Goal: Task Accomplishment & Management: Use online tool/utility

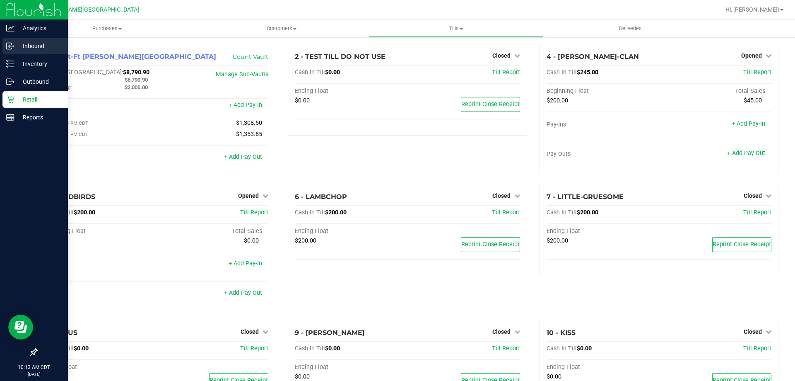
click at [23, 42] on p "Inbound" at bounding box center [39, 46] width 50 height 10
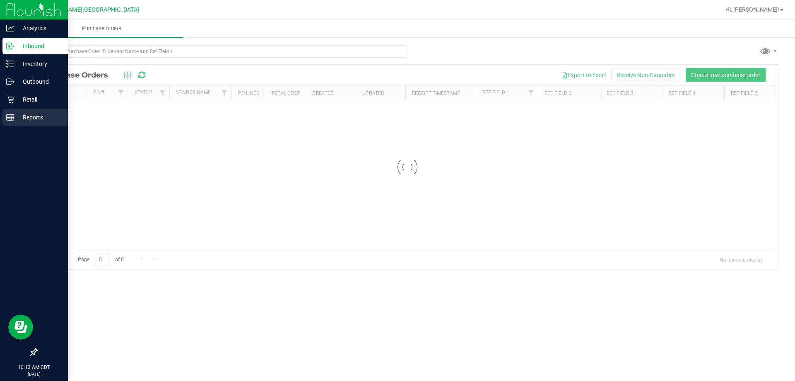
click at [34, 116] on p "Reports" at bounding box center [39, 117] width 50 height 10
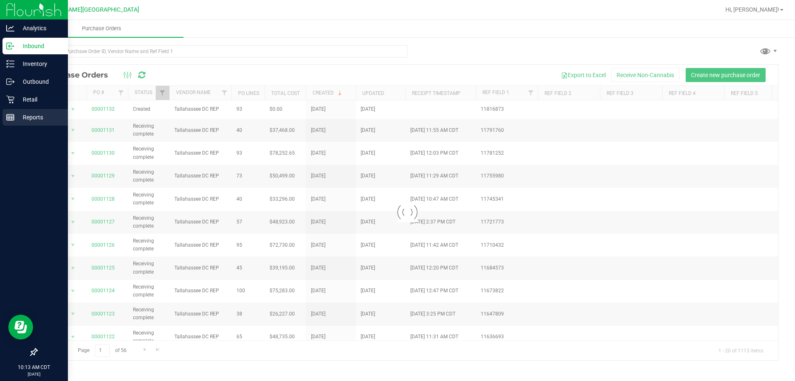
click at [34, 116] on p "Reports" at bounding box center [39, 117] width 50 height 10
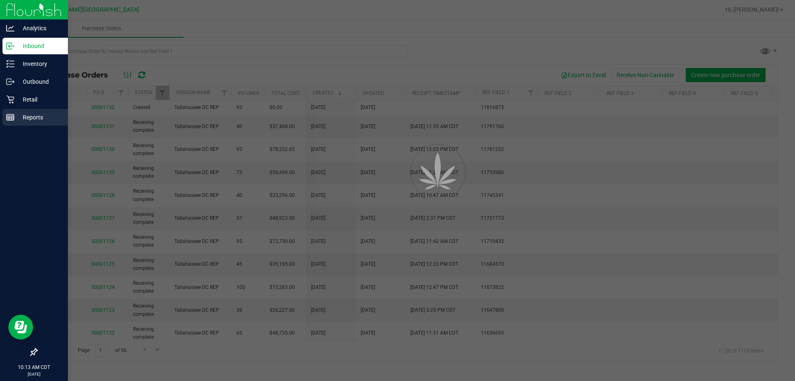
click at [34, 116] on p "Reports" at bounding box center [39, 117] width 50 height 10
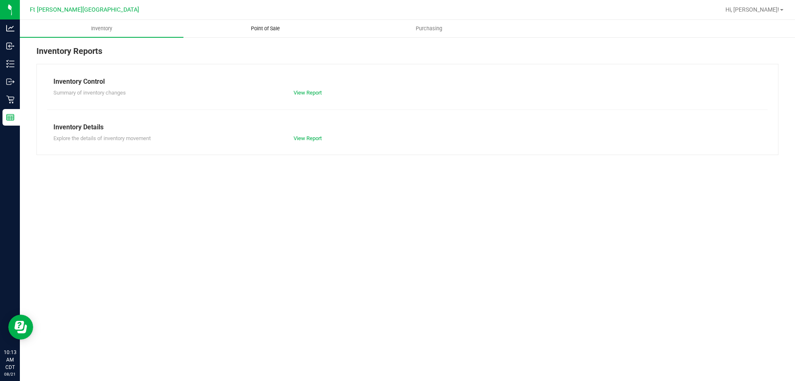
click at [261, 24] on uib-tab-heading "Point of Sale" at bounding box center [265, 28] width 163 height 17
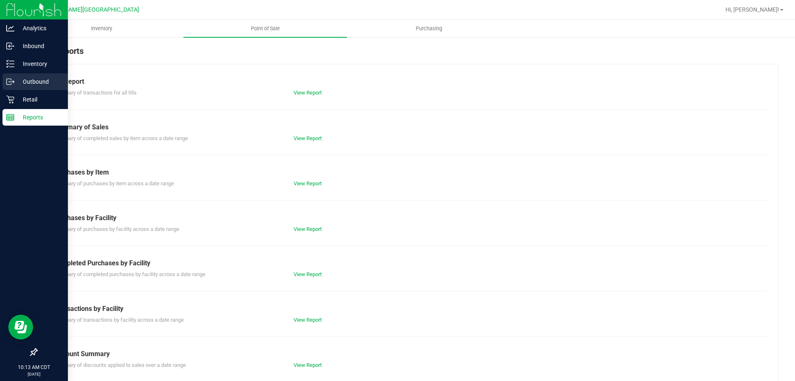
click at [23, 86] on p "Outbound" at bounding box center [39, 82] width 50 height 10
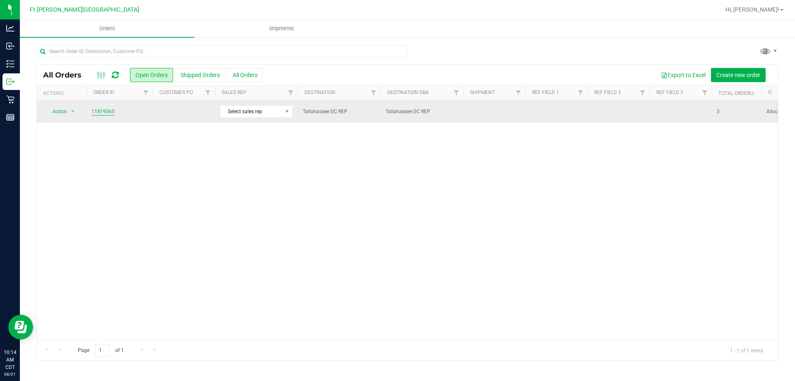
click at [103, 112] on link "11819565" at bounding box center [103, 112] width 23 height 8
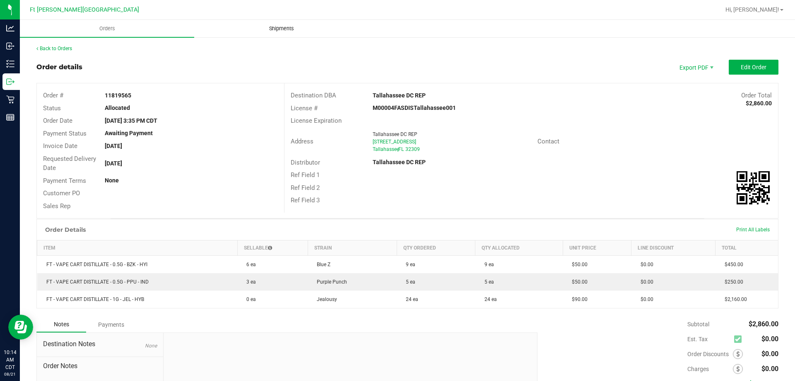
click at [275, 29] on span "Shipments" at bounding box center [281, 28] width 47 height 7
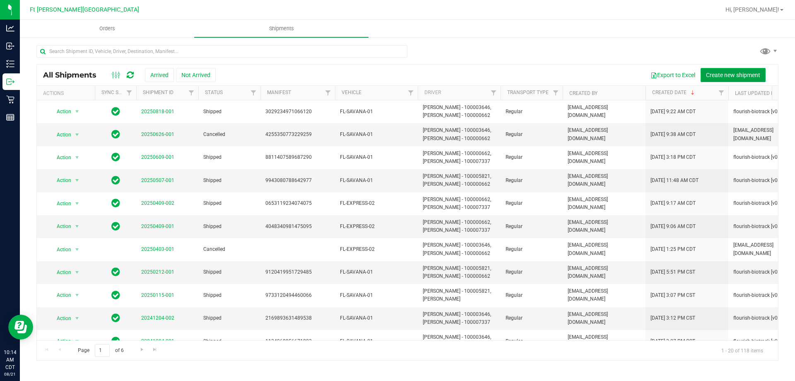
click at [734, 76] on span "Create new shipment" at bounding box center [733, 75] width 54 height 7
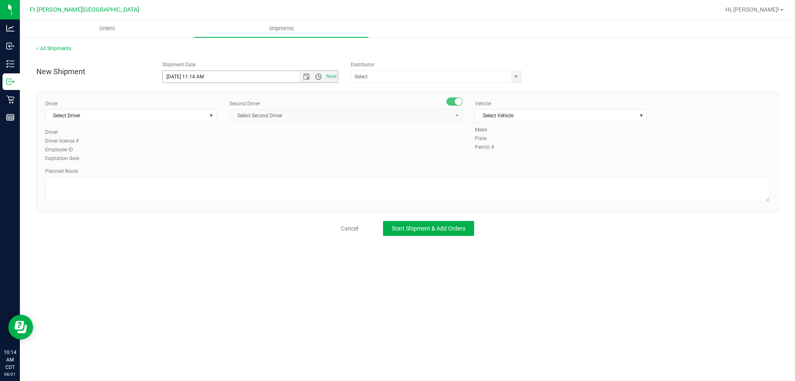
click at [319, 75] on span "Open the time view" at bounding box center [318, 76] width 7 height 7
click at [182, 137] on li "12:00 PM" at bounding box center [250, 138] width 175 height 11
type input "[DATE] 12:00 PM"
click at [519, 78] on span "select" at bounding box center [516, 76] width 7 height 7
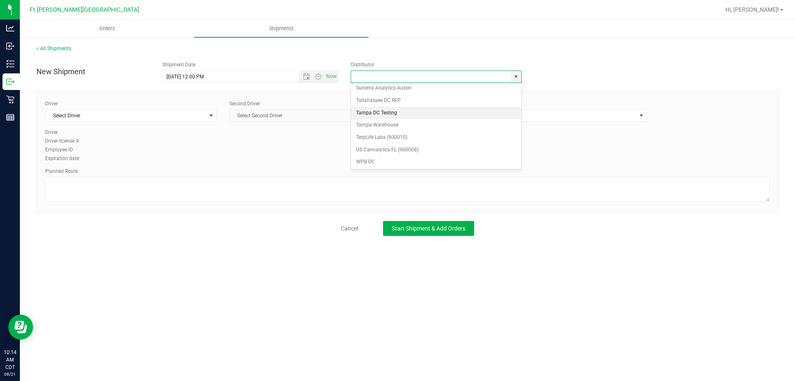
scroll to position [323, 0]
click at [375, 92] on li "Surterra Analytics Austin" at bounding box center [436, 87] width 170 height 12
click at [517, 80] on span "select" at bounding box center [516, 77] width 10 height 12
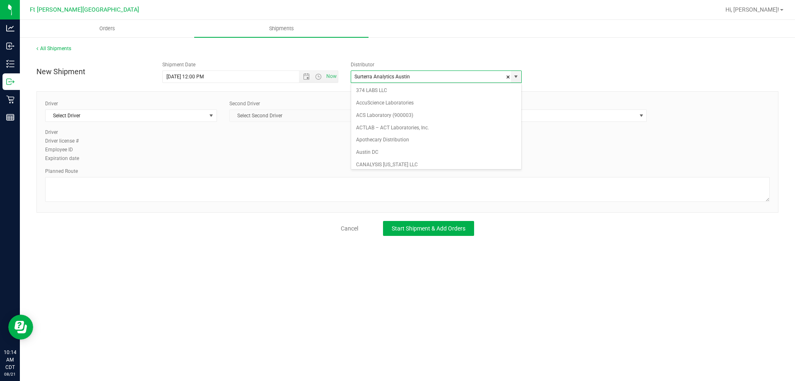
type input "Tallahassee DC REP"
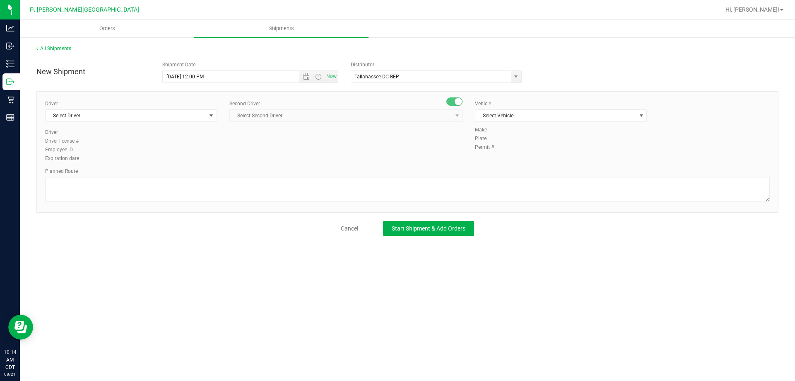
click at [166, 122] on div "Driver Select Driver Select Driver [PERSON_NAME] - 100006559 [PERSON_NAME] - 10…" at bounding box center [131, 114] width 172 height 29
click at [167, 117] on span "Select Driver" at bounding box center [126, 116] width 161 height 12
click at [114, 116] on span "Select Driver" at bounding box center [126, 116] width 161 height 12
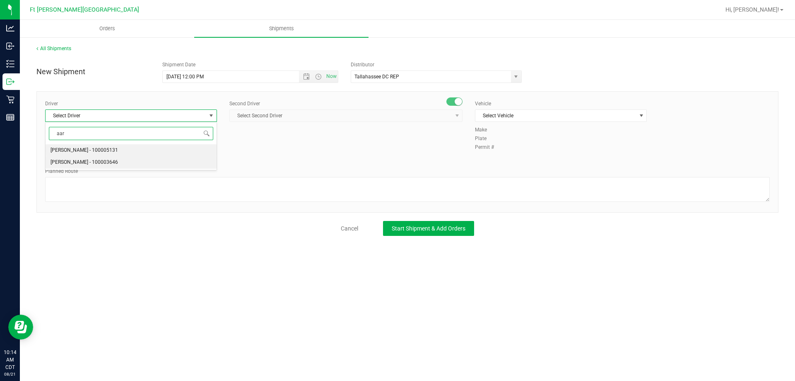
click at [128, 164] on li "[PERSON_NAME] - 100003646" at bounding box center [131, 162] width 171 height 12
type input "aar"
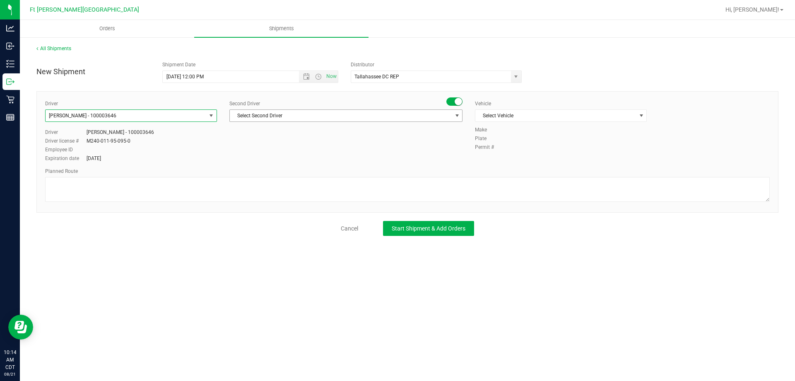
click at [419, 115] on span "Select Second Driver" at bounding box center [341, 116] width 222 height 12
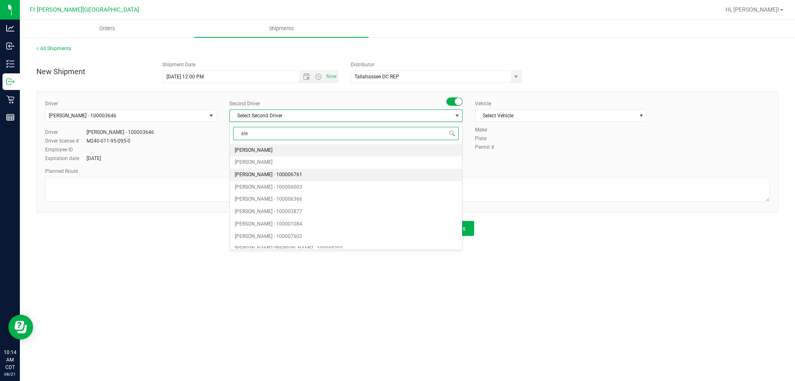
type input "[PERSON_NAME]"
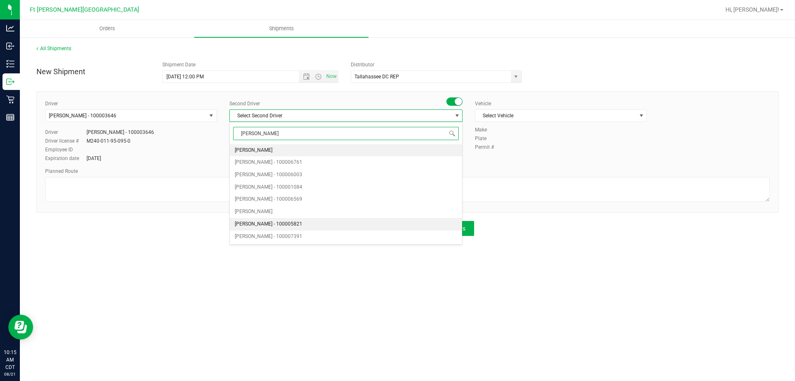
click at [278, 222] on span "[PERSON_NAME] - 100005821" at bounding box center [269, 224] width 68 height 11
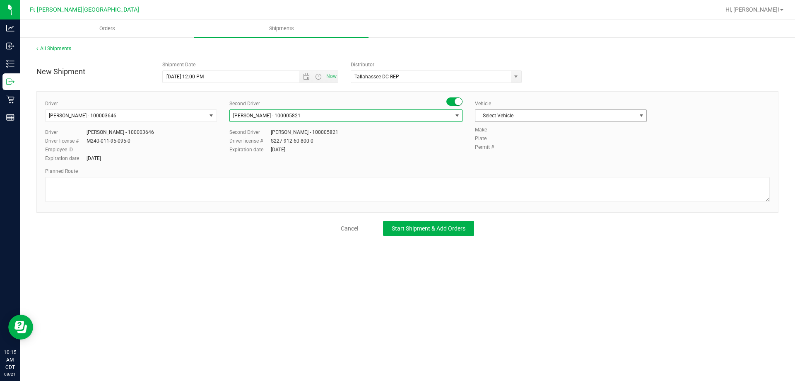
click at [533, 118] on span "Select Vehicle" at bounding box center [556, 116] width 161 height 12
click at [503, 112] on span "Select Vehicle" at bounding box center [556, 116] width 161 height 12
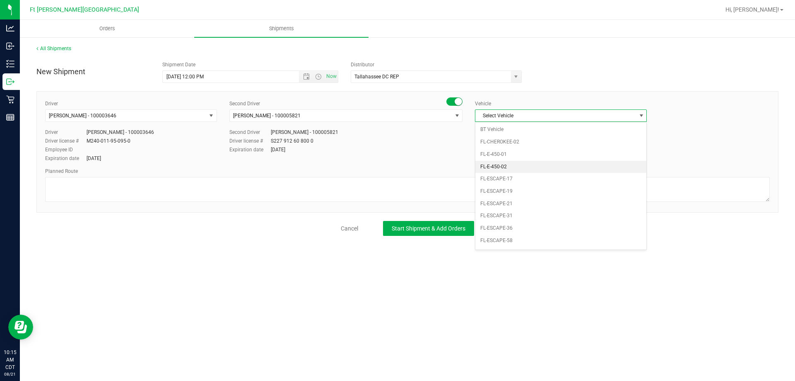
click at [502, 169] on li "FL-E-450-02" at bounding box center [561, 167] width 171 height 12
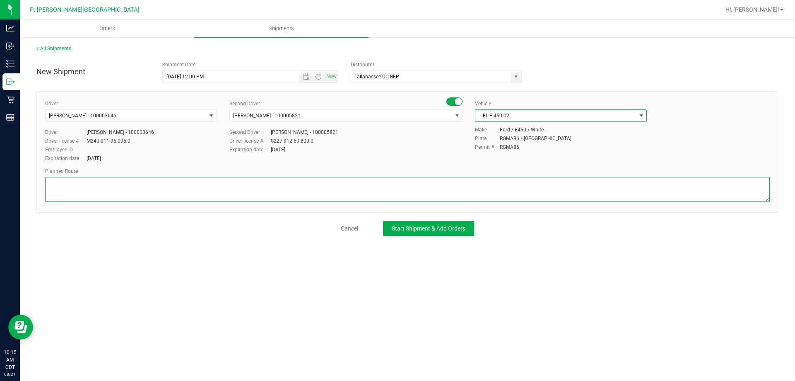
click at [329, 190] on textarea at bounding box center [407, 189] width 725 height 25
type textarea "T"
type textarea "DC - pullback"
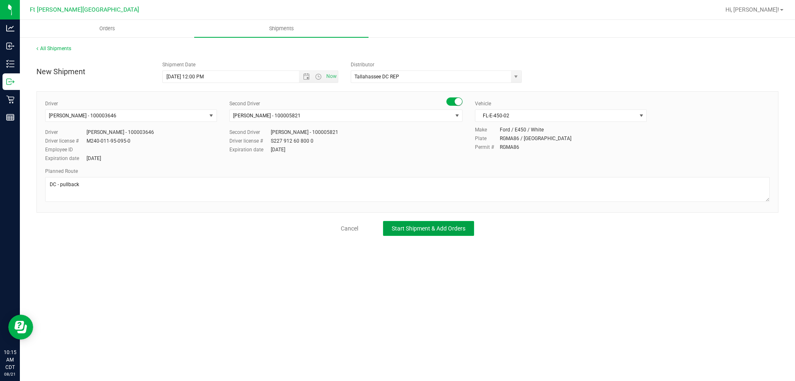
click at [449, 223] on button "Start Shipment & Add Orders" at bounding box center [428, 228] width 91 height 15
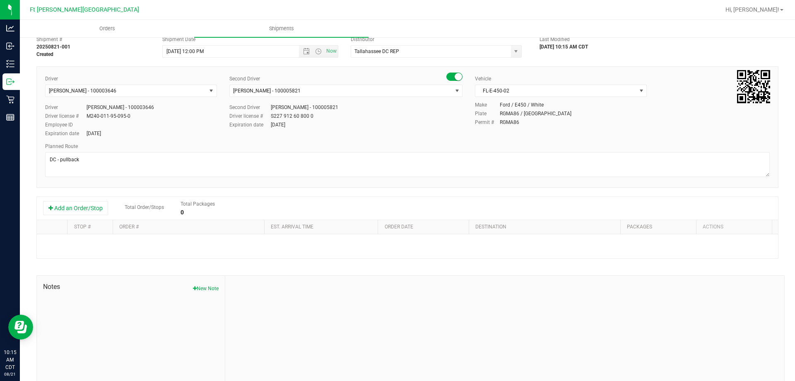
scroll to position [41, 0]
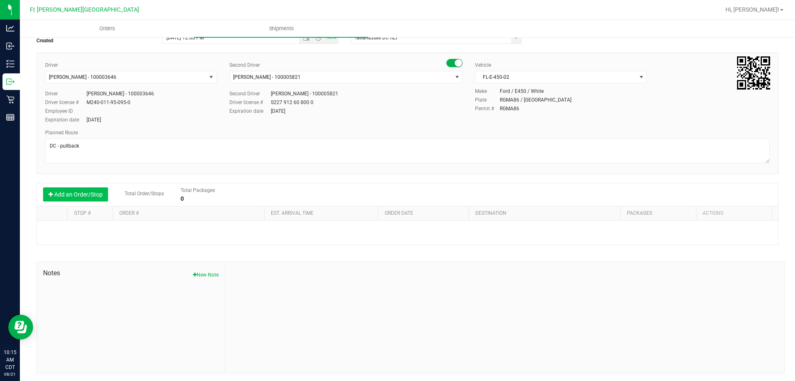
click at [91, 198] on button "Add an Order/Stop" at bounding box center [75, 194] width 65 height 14
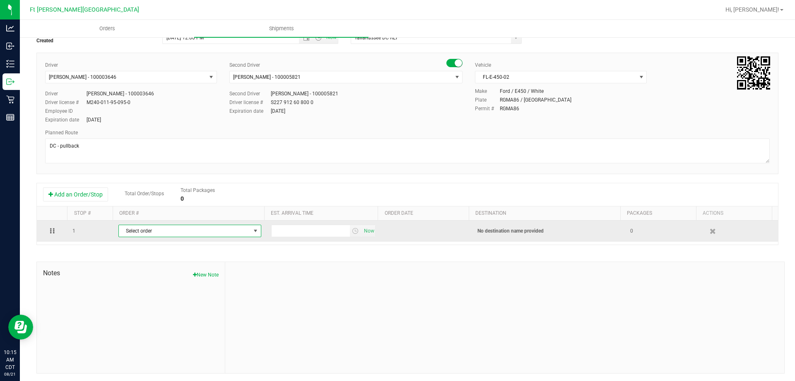
click at [136, 227] on span "Select order" at bounding box center [185, 231] width 132 height 12
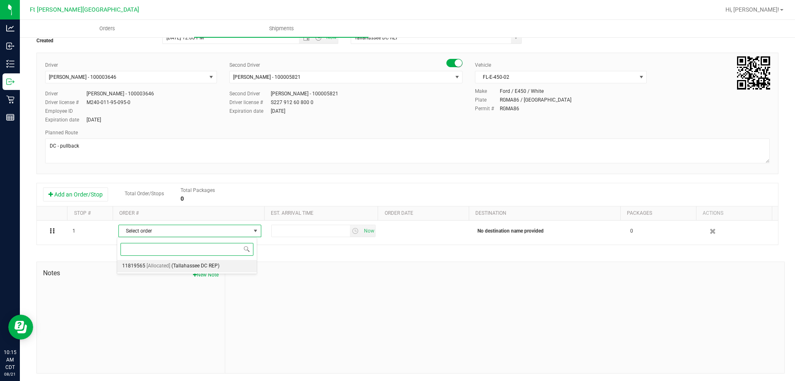
click at [159, 268] on span "[Allocated]" at bounding box center [159, 266] width 24 height 11
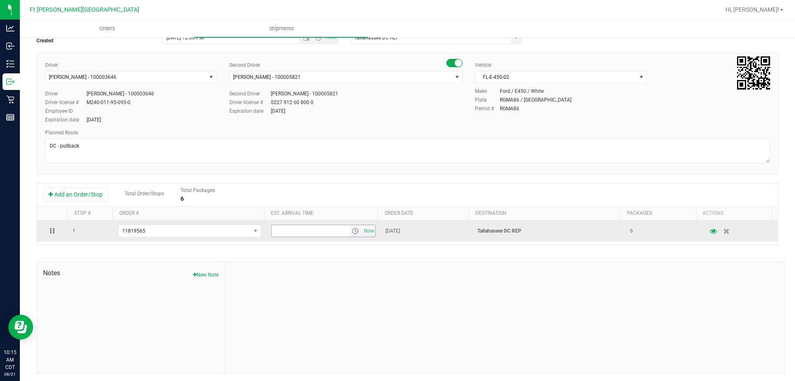
click at [352, 232] on span "select" at bounding box center [355, 230] width 7 height 7
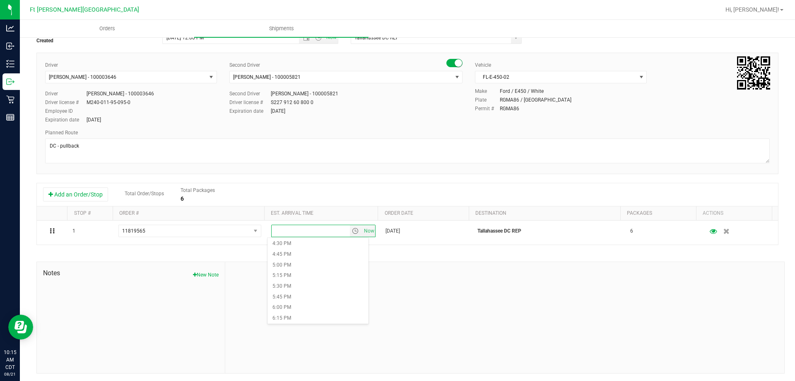
scroll to position [704, 0]
click at [302, 267] on li "5:00 PM" at bounding box center [318, 264] width 101 height 11
click at [433, 250] on div "Shipment # 20250821-001 Created Shipment Date [DATE] 12:00 PM Now Distributor T…" at bounding box center [407, 195] width 742 height 355
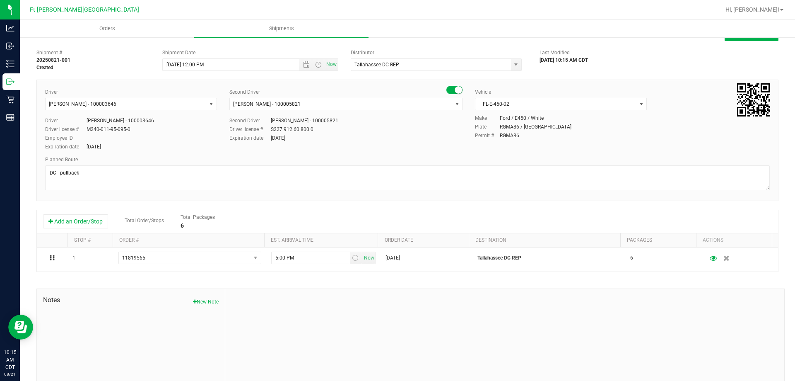
scroll to position [0, 0]
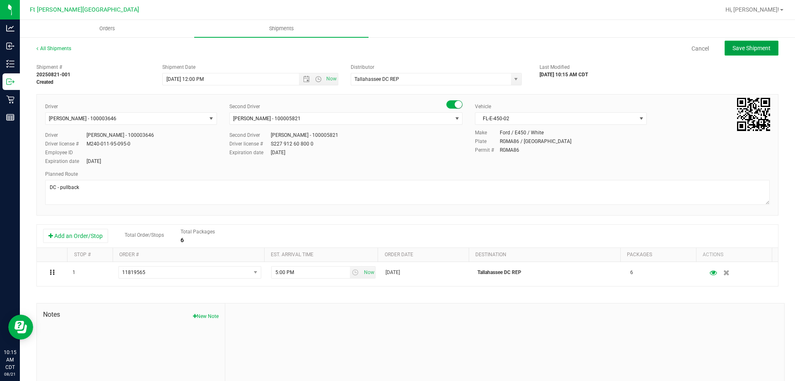
click at [742, 47] on span "Save Shipment" at bounding box center [752, 48] width 38 height 7
type input "[DATE] 5:00 PM"
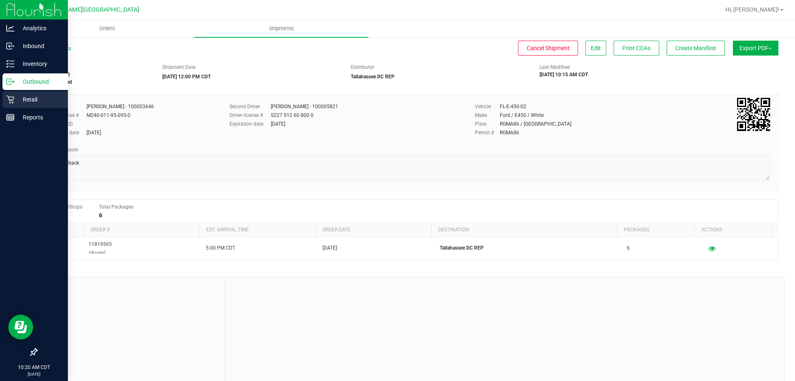
click at [9, 99] on icon at bounding box center [10, 99] width 8 height 8
